Goal: Task Accomplishment & Management: Use online tool/utility

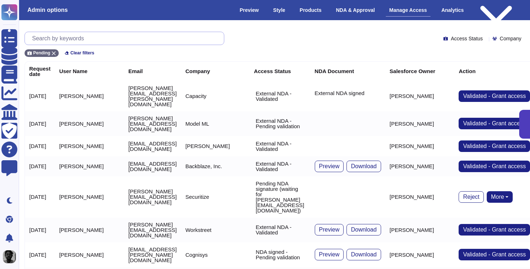
click at [127, 36] on input "text" at bounding box center [125, 38] width 195 height 13
paste input "[DOMAIN_NAME][EMAIL_ADDRESS][DOMAIN_NAME]"
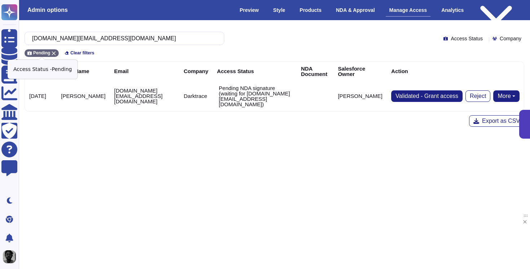
click at [54, 52] on icon at bounding box center [54, 53] width 4 height 4
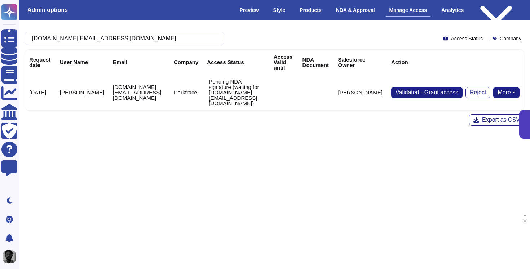
click at [224, 82] on p "Pending NDA signature (waiting for [DOMAIN_NAME][EMAIL_ADDRESS][DOMAIN_NAME])" at bounding box center [237, 92] width 56 height 27
drag, startPoint x: 224, startPoint y: 82, endPoint x: 324, endPoint y: 98, distance: 101.1
click at [324, 98] on tr "[DATE] [PERSON_NAME] [DOMAIN_NAME][EMAIL_ADDRESS][DOMAIN_NAME] Darktrace Pendin…" at bounding box center [274, 93] width 499 height 36
click at [298, 98] on td at bounding box center [283, 93] width 29 height 36
click at [166, 44] on input "[DOMAIN_NAME][EMAIL_ADDRESS][DOMAIN_NAME]" at bounding box center [122, 38] width 188 height 13
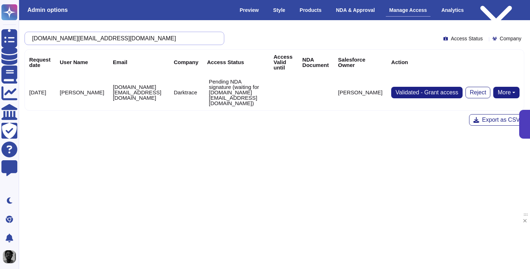
paste input "lwest@worldvu"
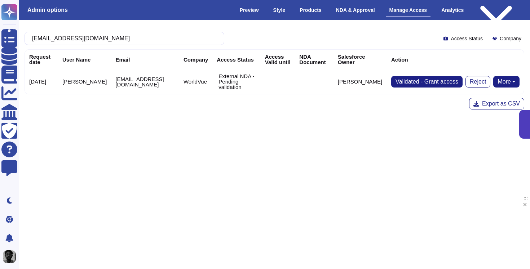
type input "[EMAIL_ADDRESS][DOMAIN_NAME]"
click at [499, 81] on button "More" at bounding box center [506, 82] width 26 height 12
click at [477, 101] on link "Send NDA" at bounding box center [480, 104] width 80 height 9
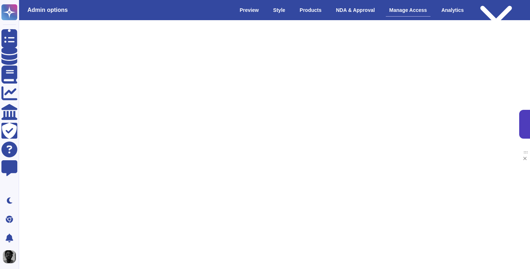
scroll to position [0, 6]
